Goal: Book appointment/travel/reservation

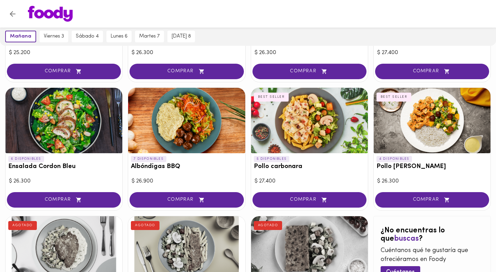
scroll to position [269, 0]
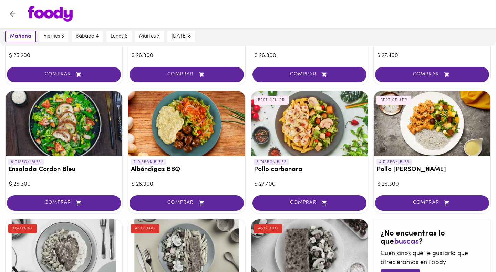
click at [71, 143] on div at bounding box center [64, 124] width 117 height 66
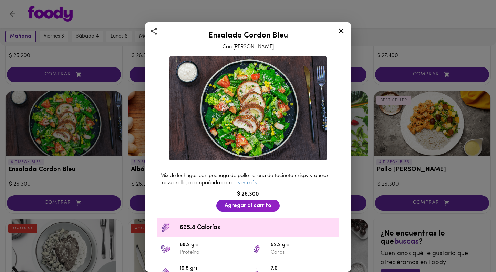
click at [341, 30] on icon at bounding box center [341, 31] width 9 height 9
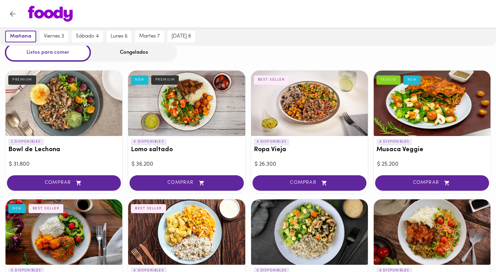
scroll to position [26, 0]
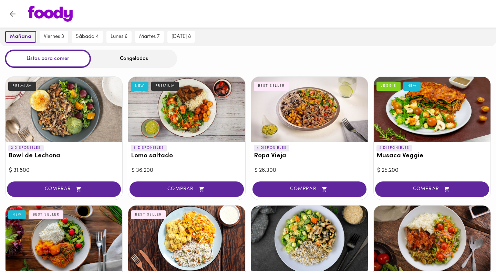
click at [19, 38] on span "mañana" at bounding box center [20, 37] width 21 height 6
click at [12, 16] on icon "Volver" at bounding box center [13, 14] width 6 height 6
